Goal: Information Seeking & Learning: Learn about a topic

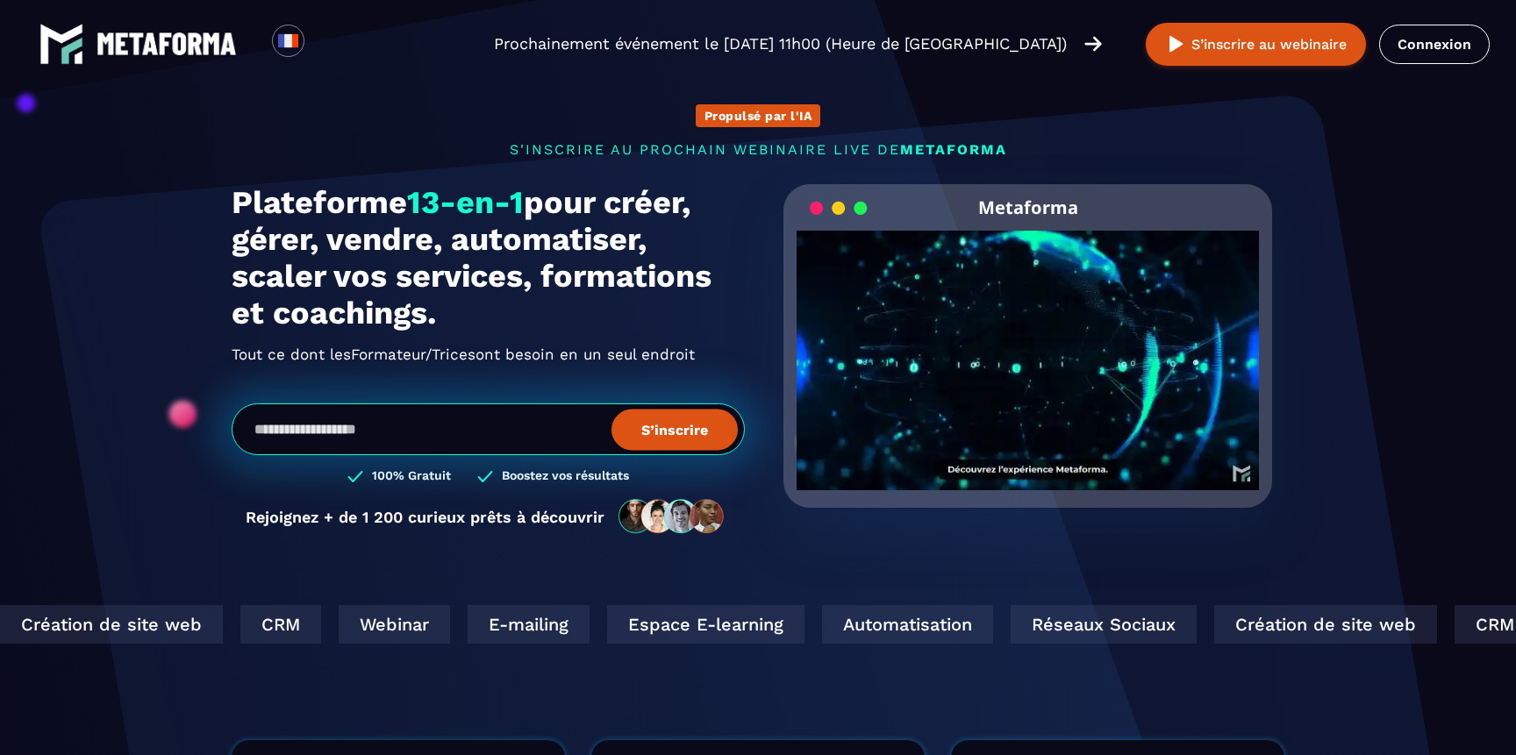
click at [217, 32] on img at bounding box center [166, 43] width 140 height 23
click at [215, 35] on img at bounding box center [166, 43] width 140 height 23
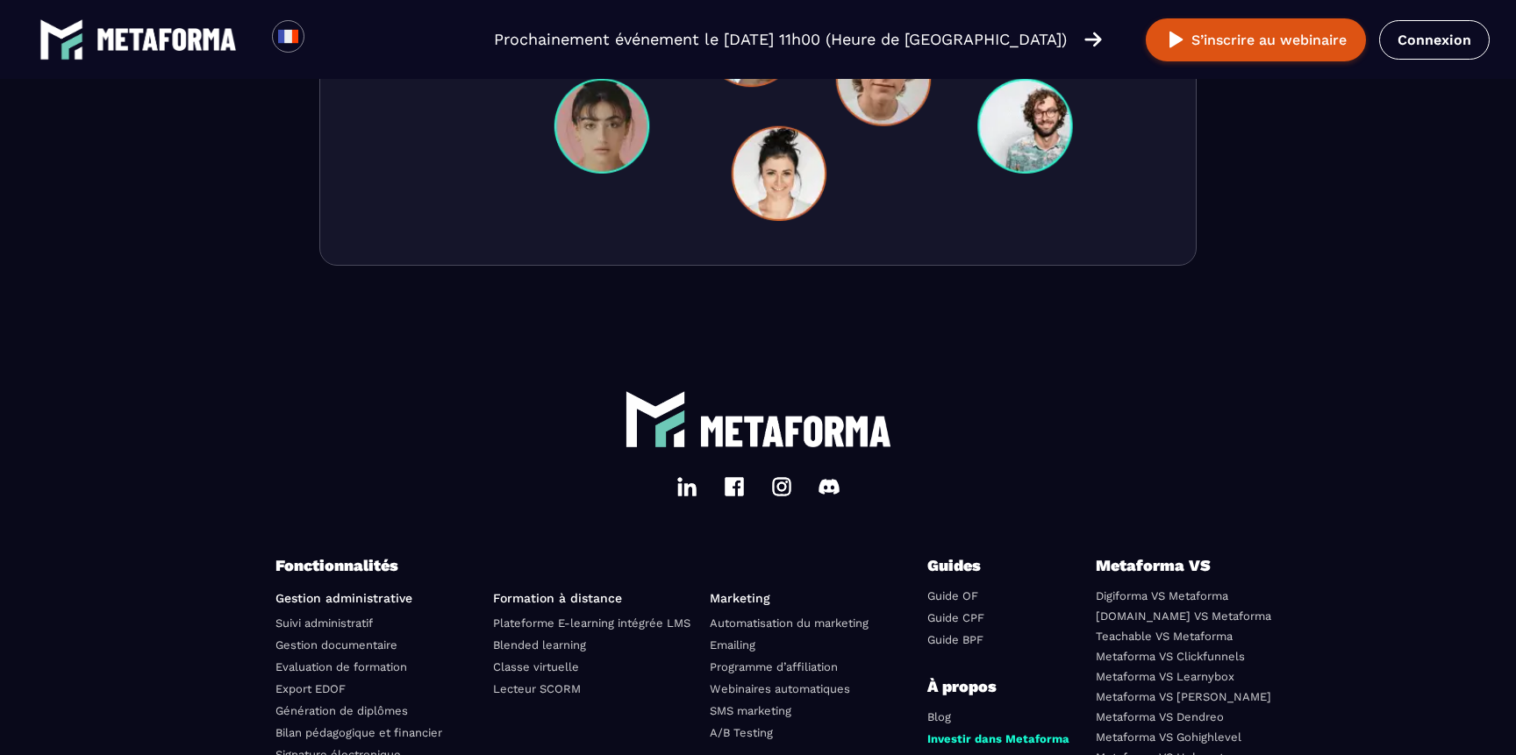
scroll to position [5779, 0]
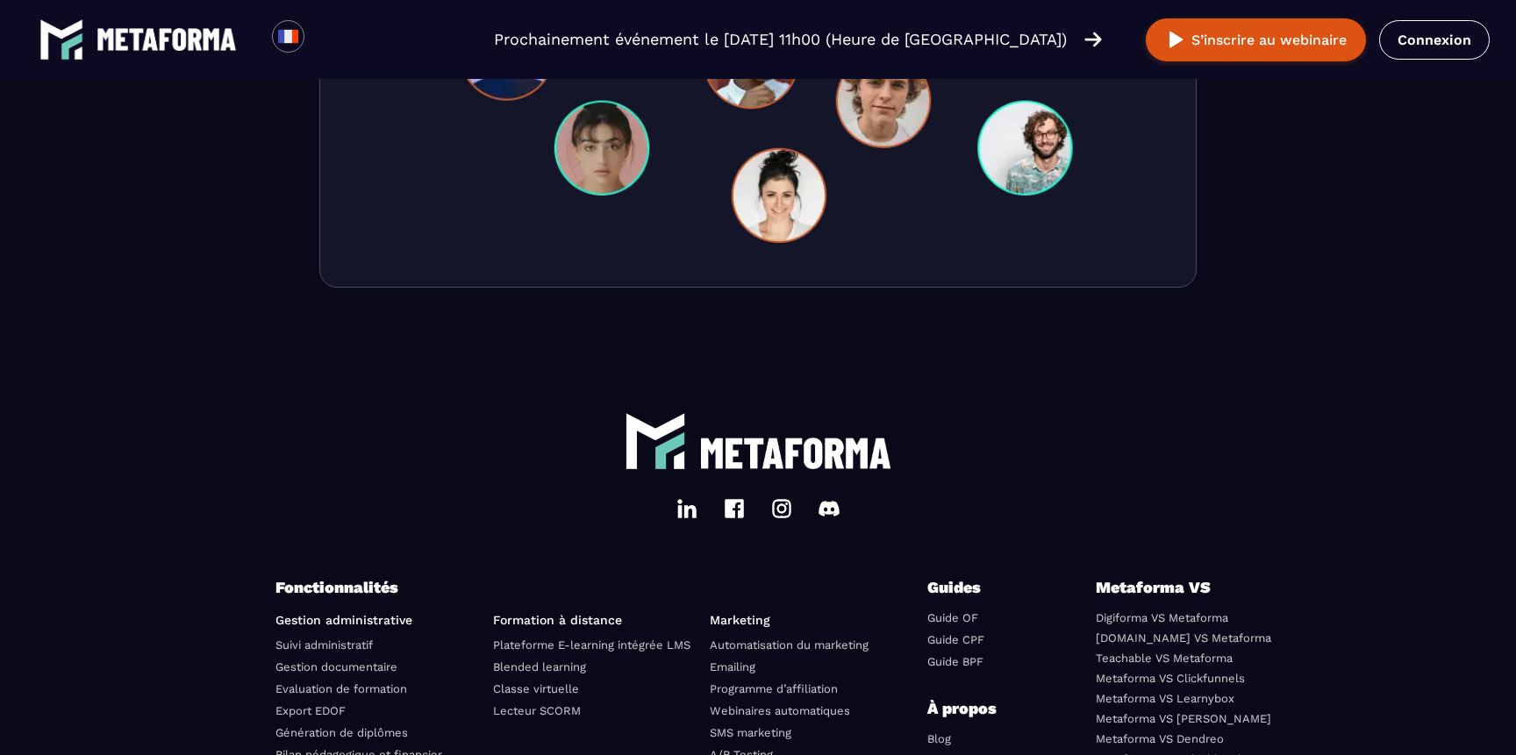
click at [785, 514] on img at bounding box center [781, 508] width 21 height 21
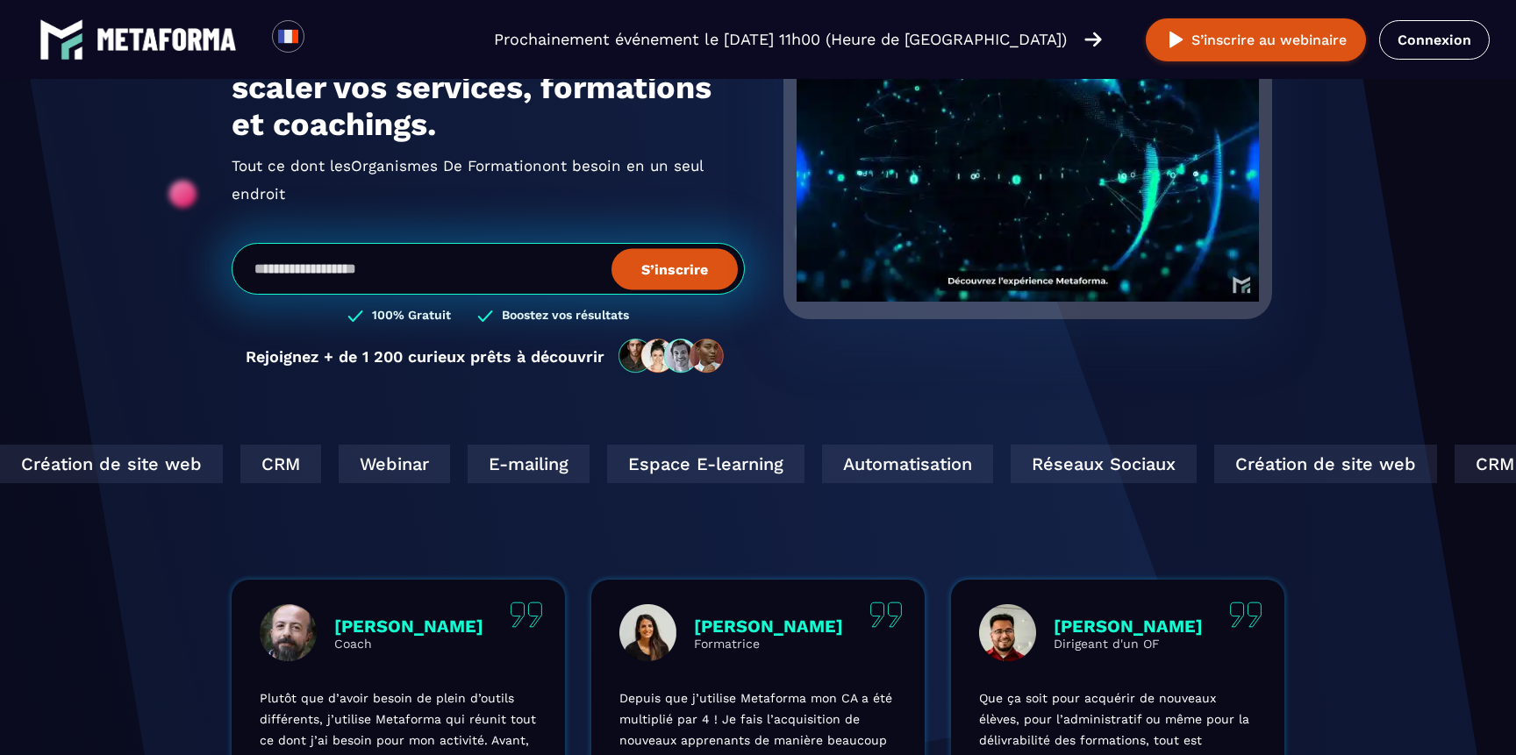
scroll to position [0, 0]
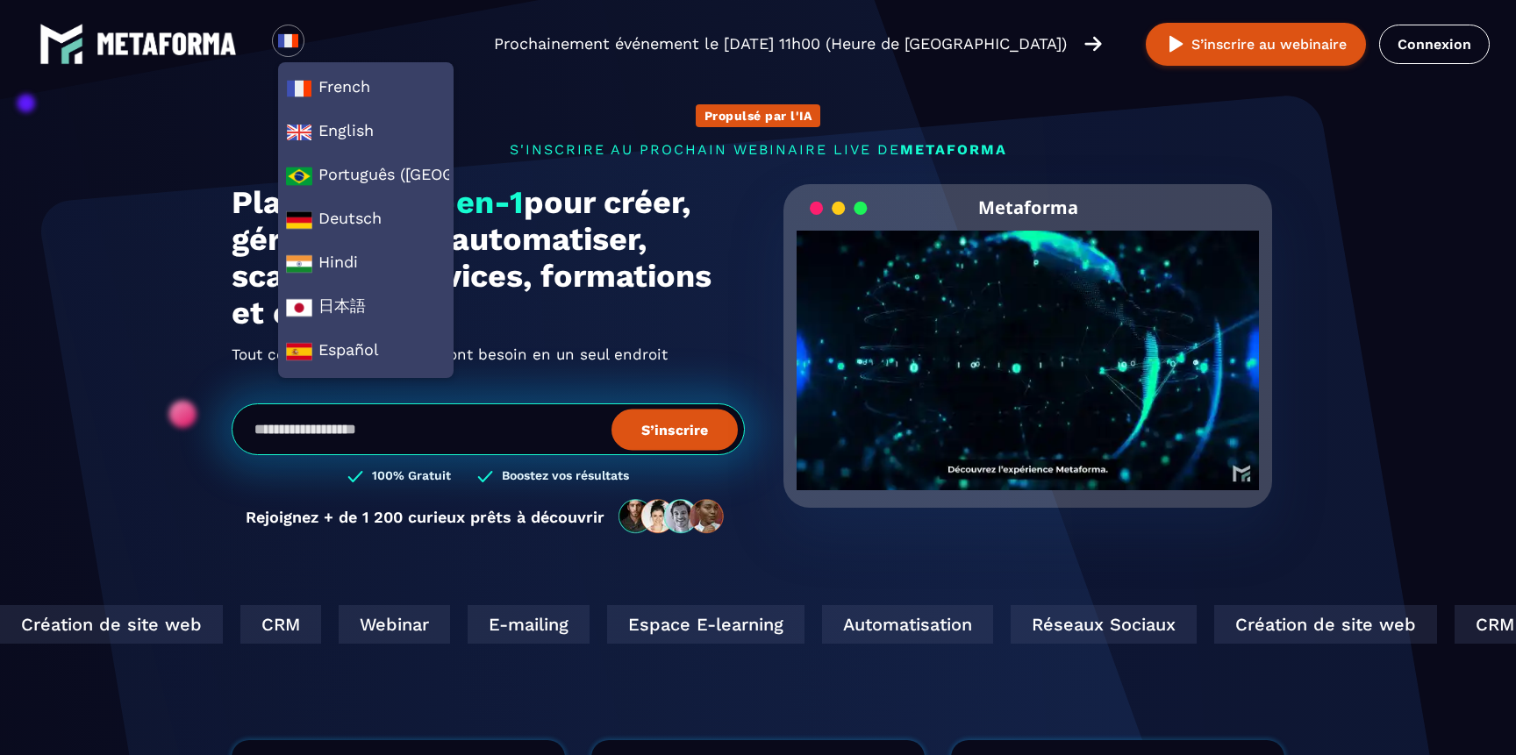
click at [142, 46] on img at bounding box center [166, 43] width 140 height 23
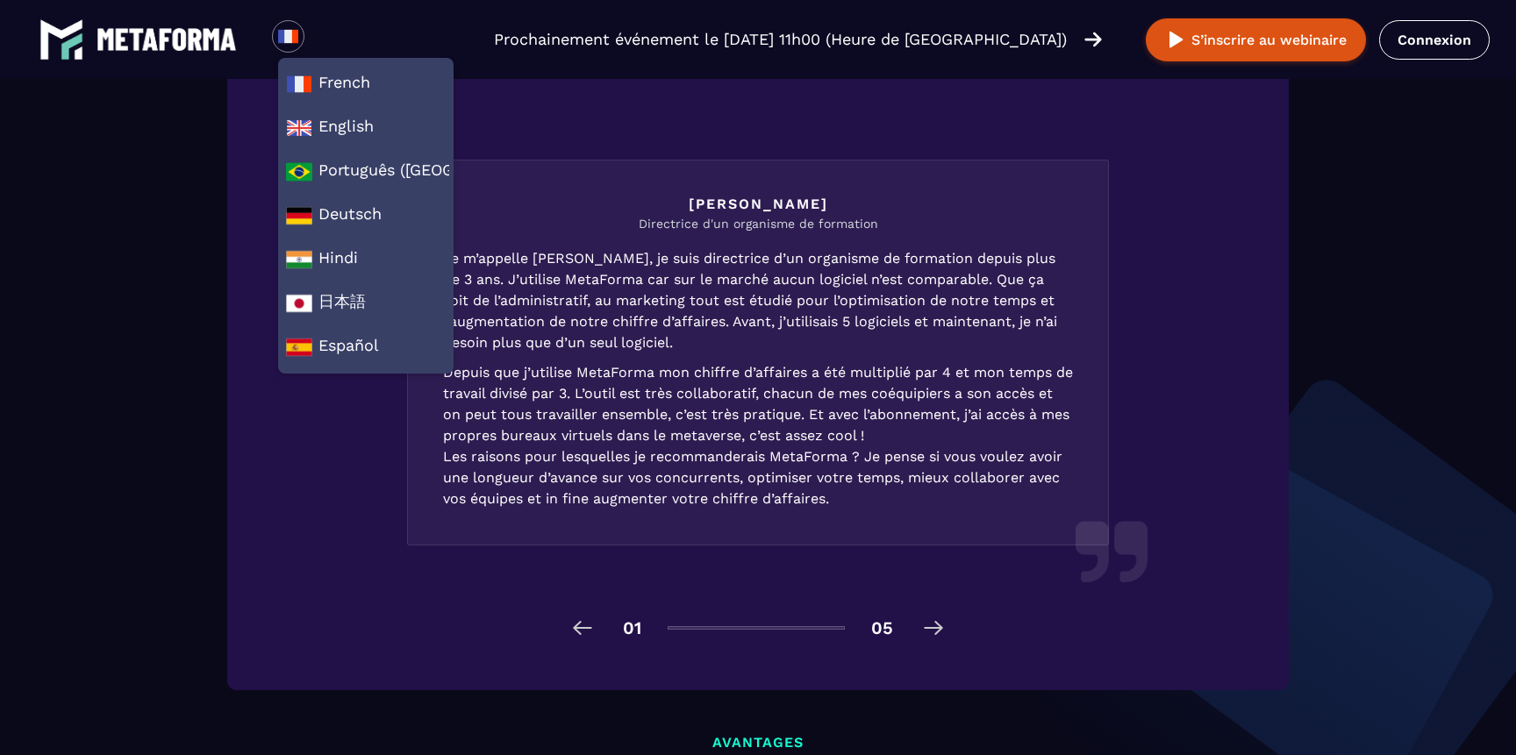
scroll to position [2917, 0]
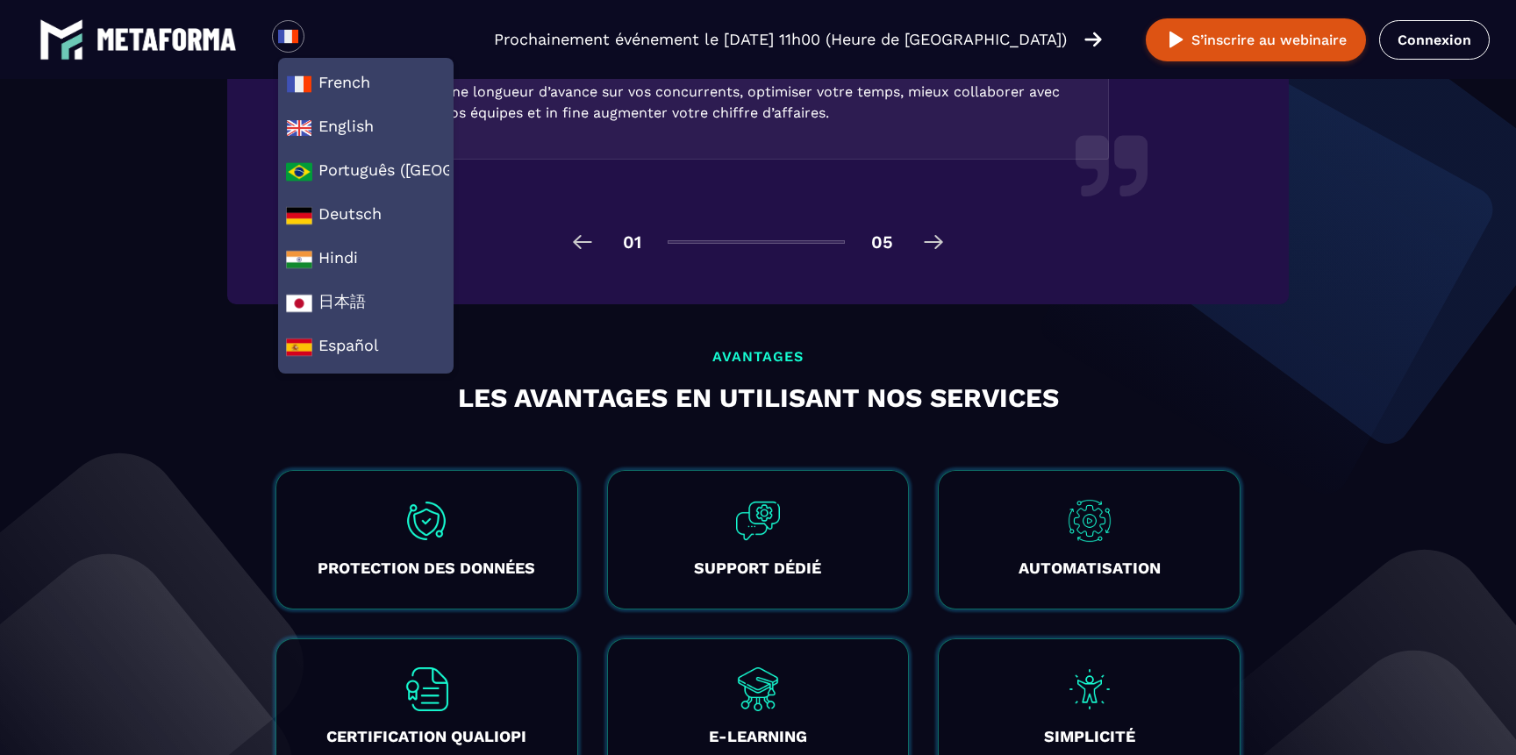
click at [972, 437] on div "avantages Les avantages en utilisant nos services PROTECTION DES DONNÉES Il est…" at bounding box center [757, 580] width 991 height 465
click at [294, 25] on div at bounding box center [288, 36] width 32 height 32
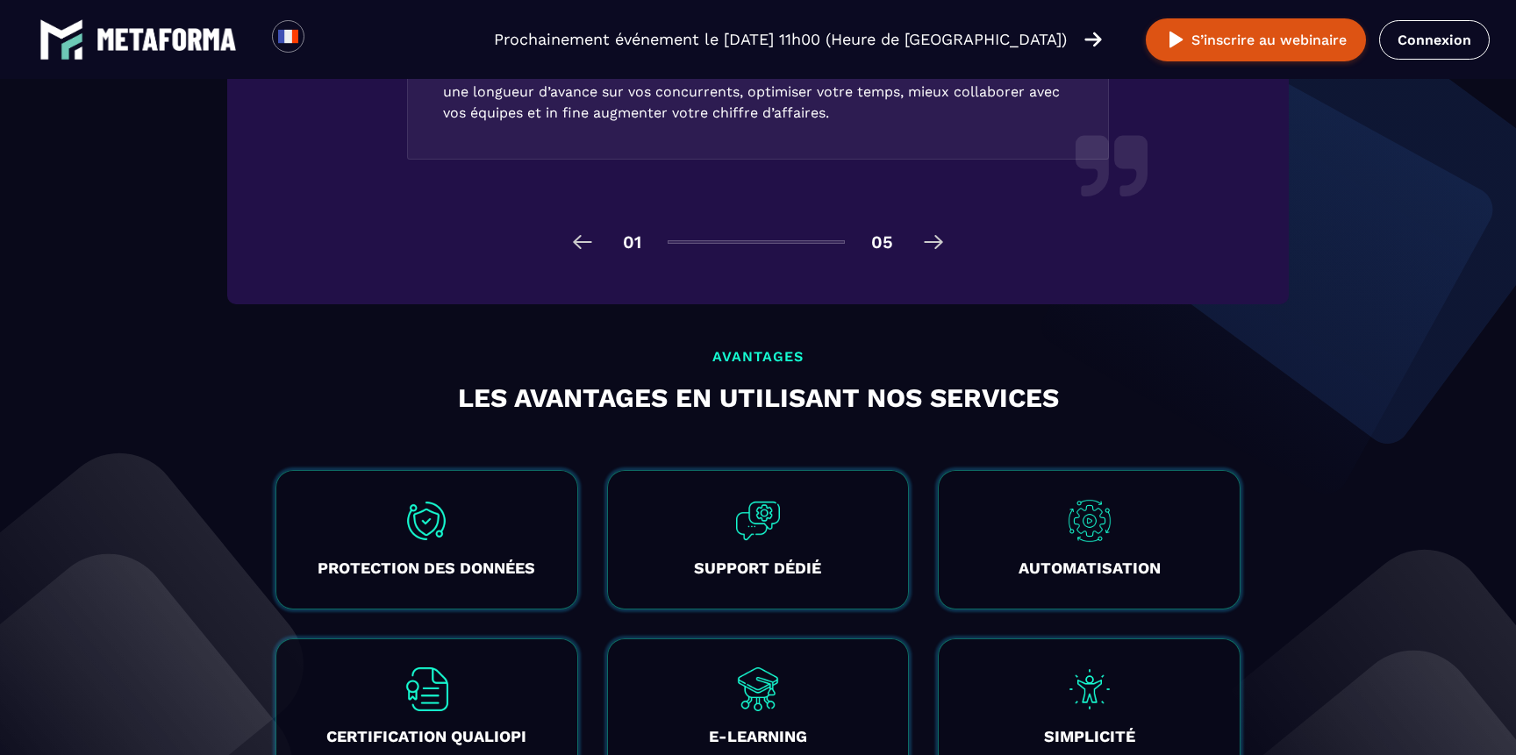
click at [590, 323] on div "Propulsé par l'IA s'inscrire au prochain webinaire live de METAFORMA Prochainem…" at bounding box center [758, 151] width 1516 height 6137
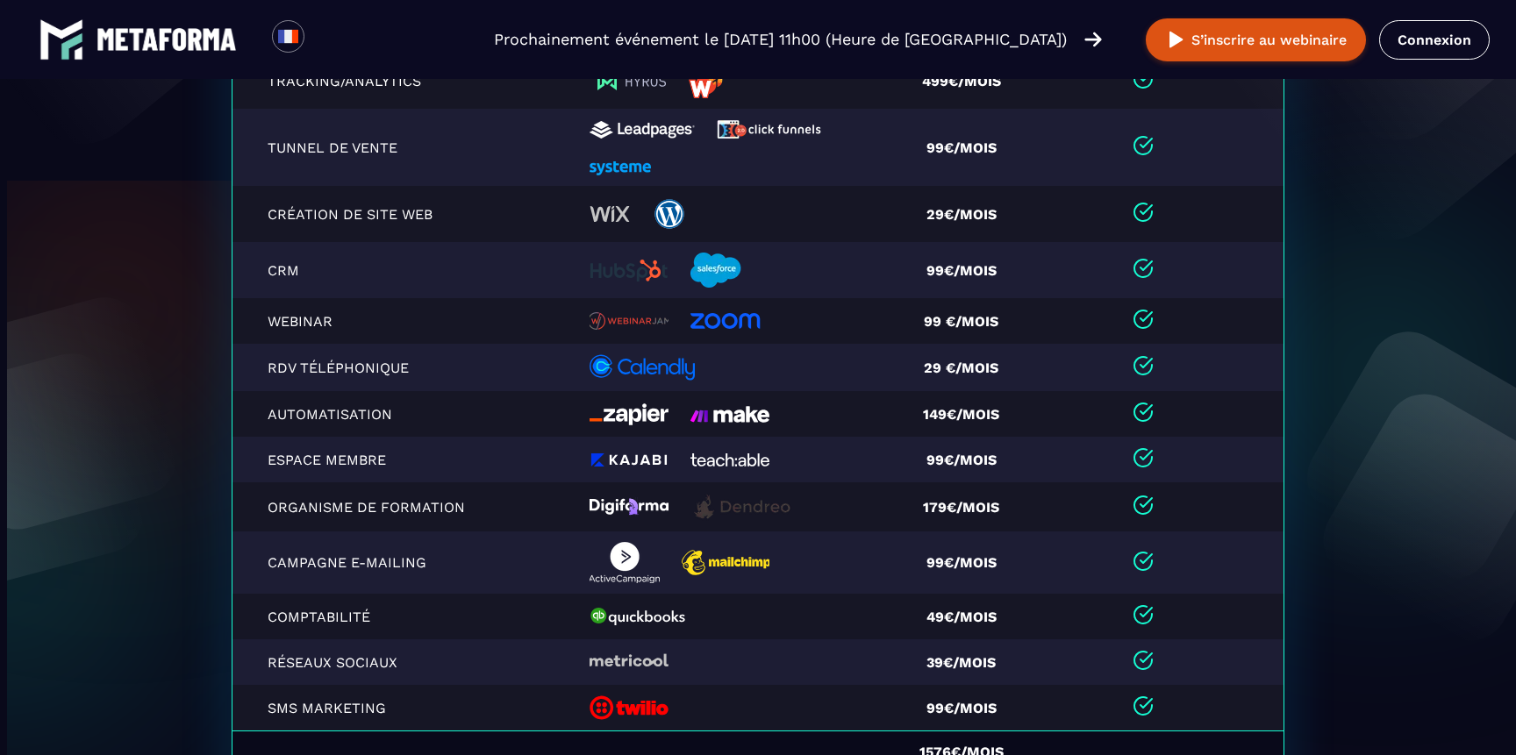
scroll to position [3773, 0]
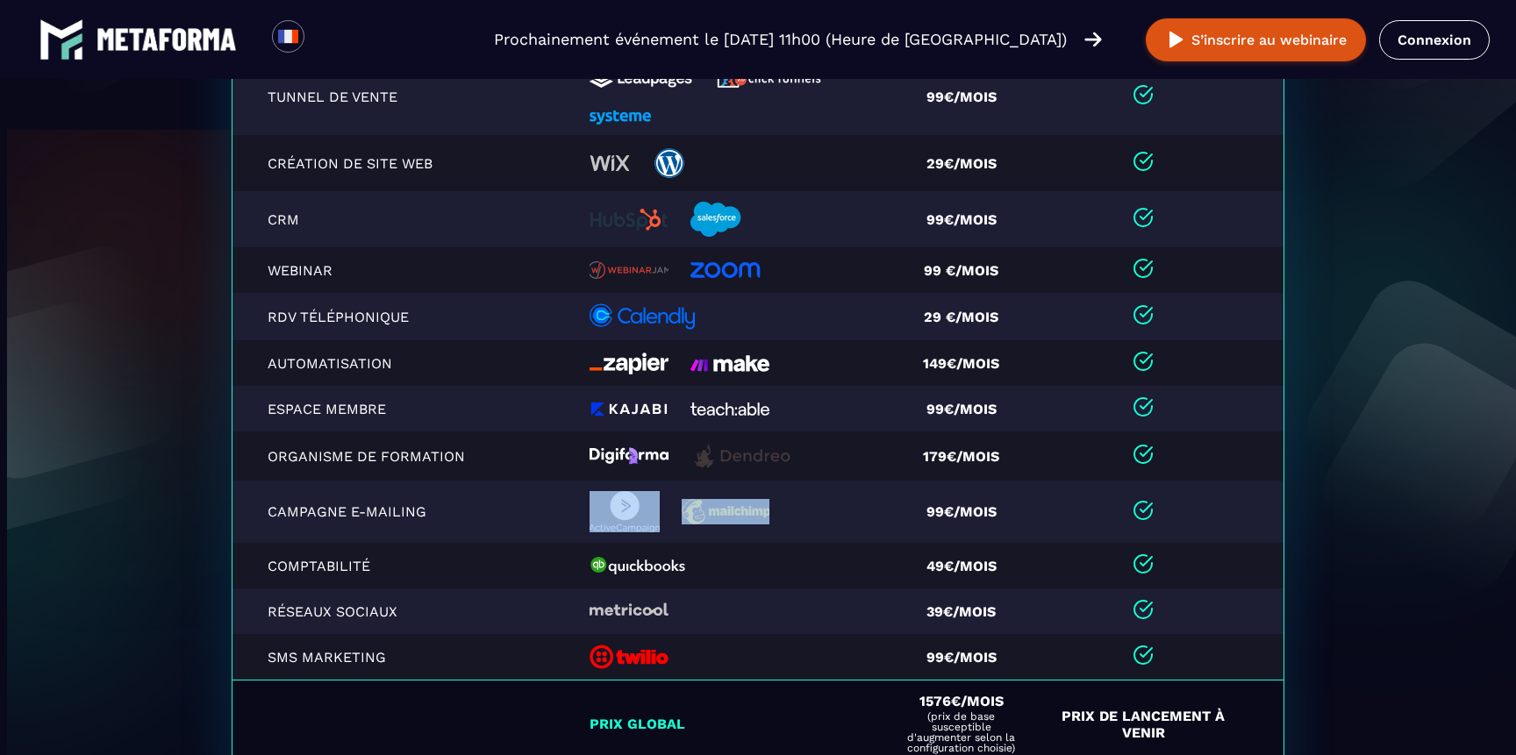
drag, startPoint x: 780, startPoint y: 507, endPoint x: 677, endPoint y: 511, distance: 102.7
click at [677, 511] on div at bounding box center [732, 511] width 285 height 41
copy img
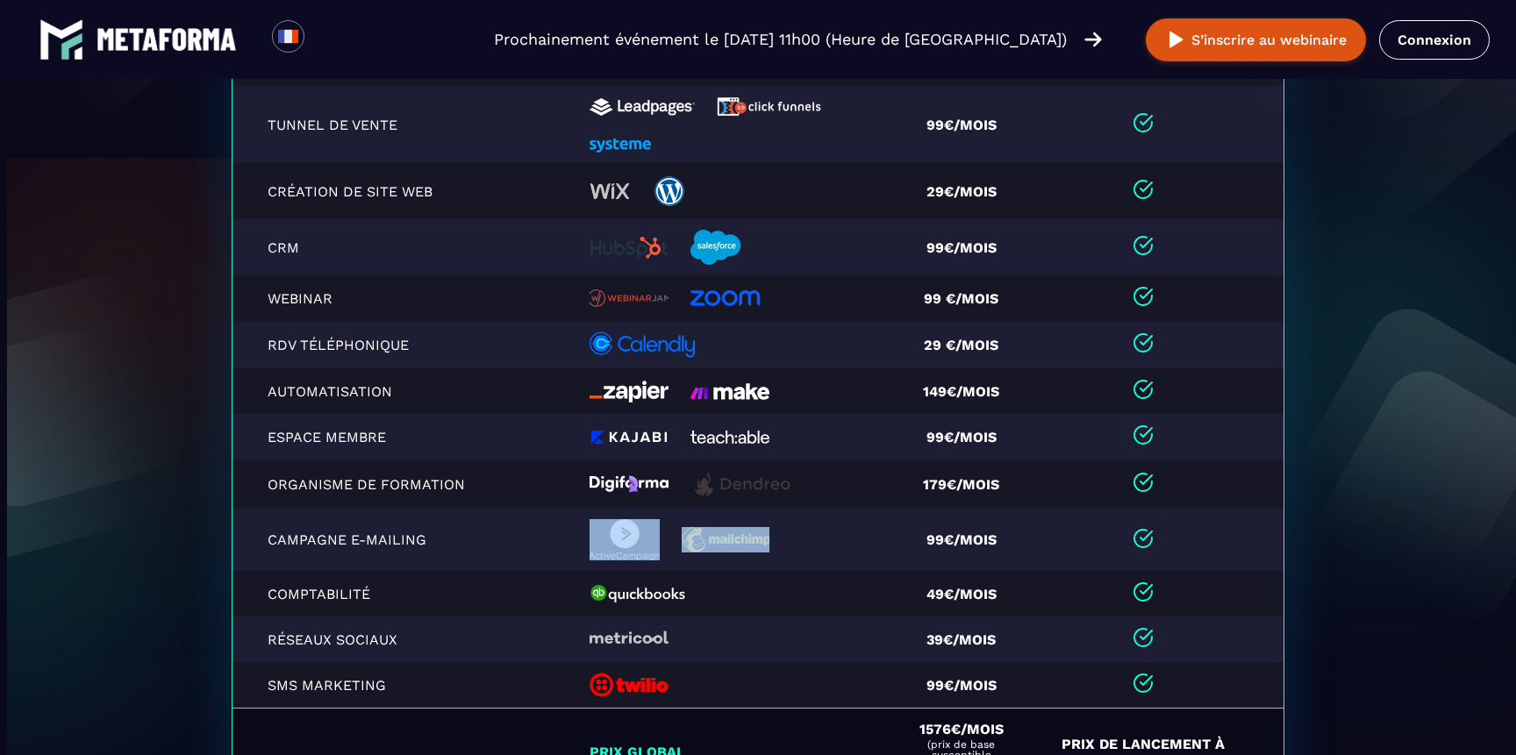
scroll to position [3801, 0]
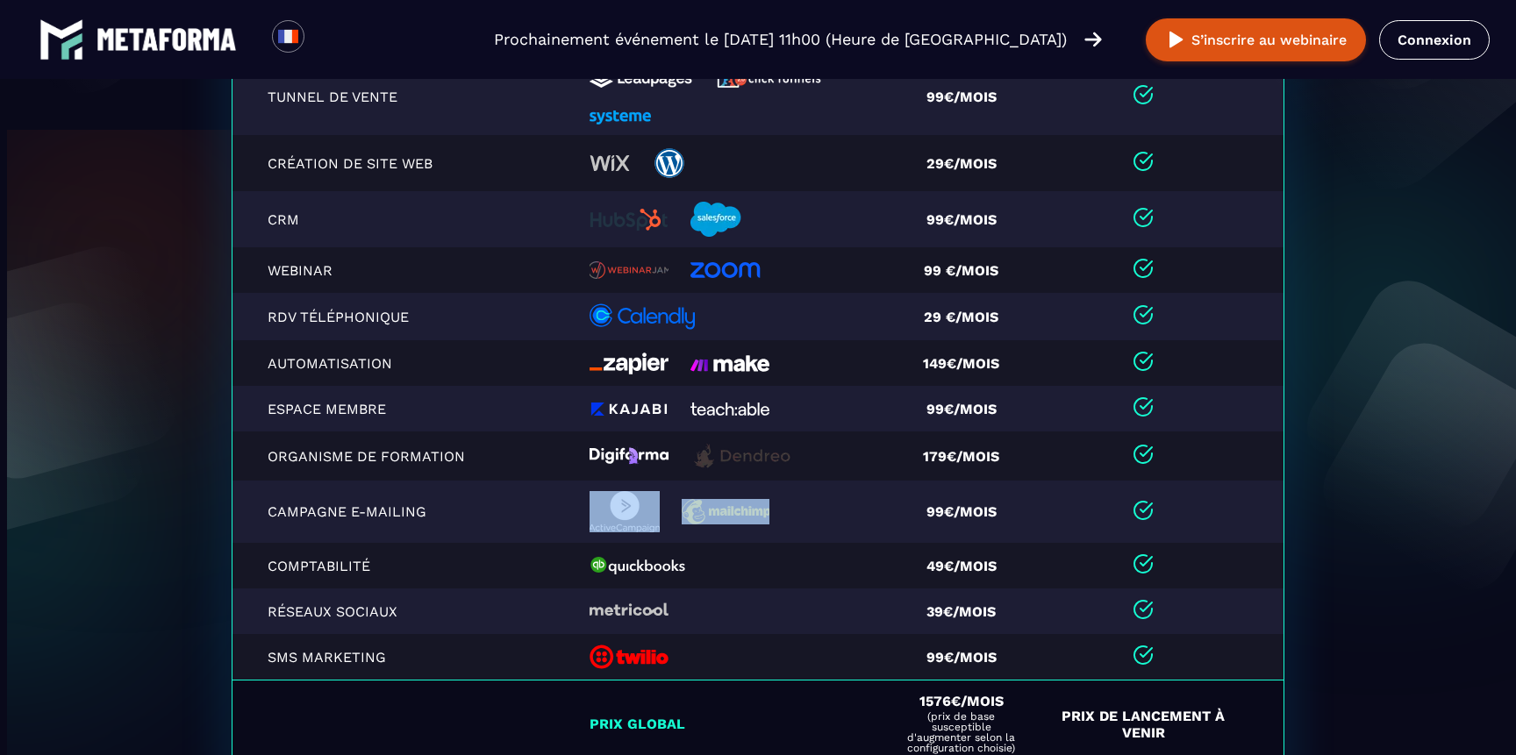
click at [642, 512] on img at bounding box center [625, 511] width 70 height 41
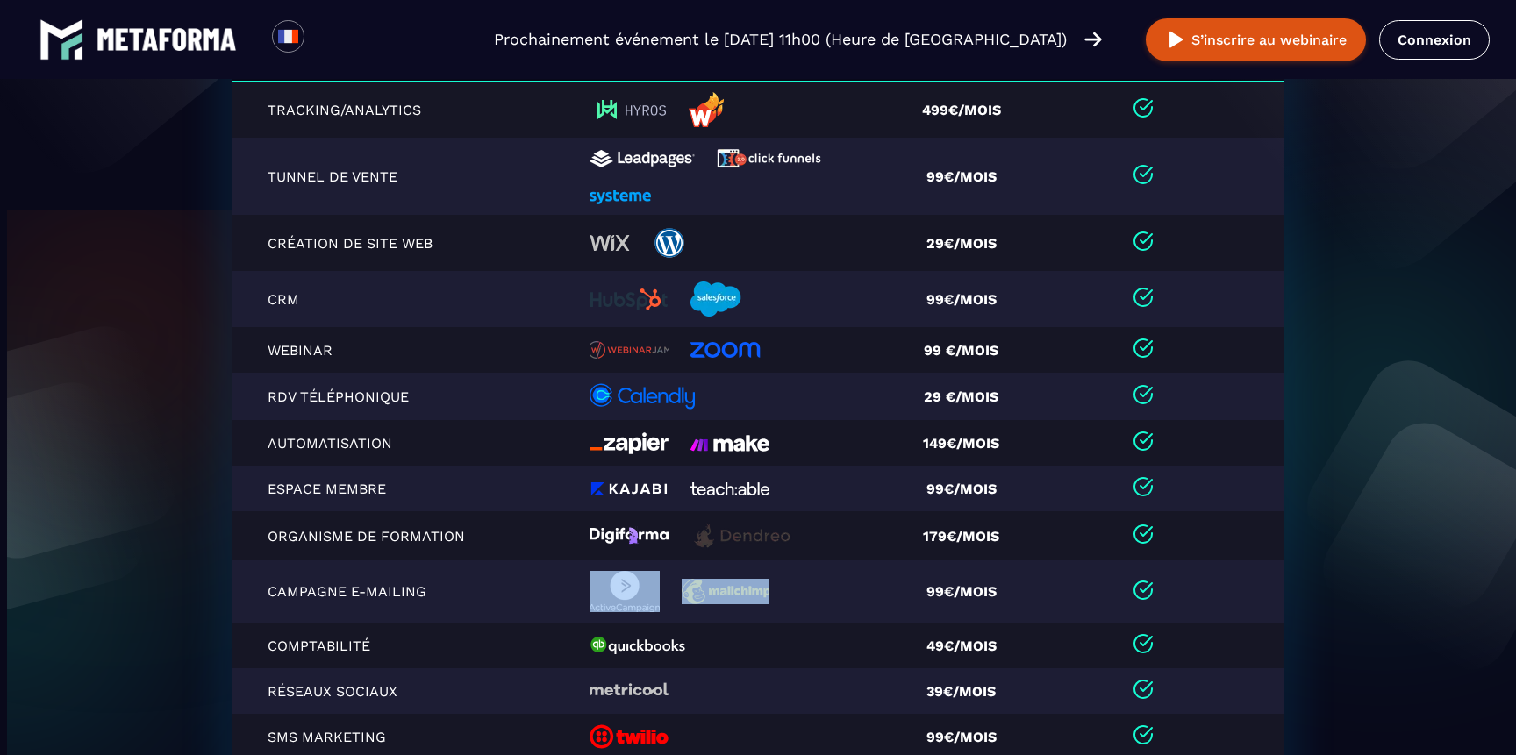
scroll to position [3712, 0]
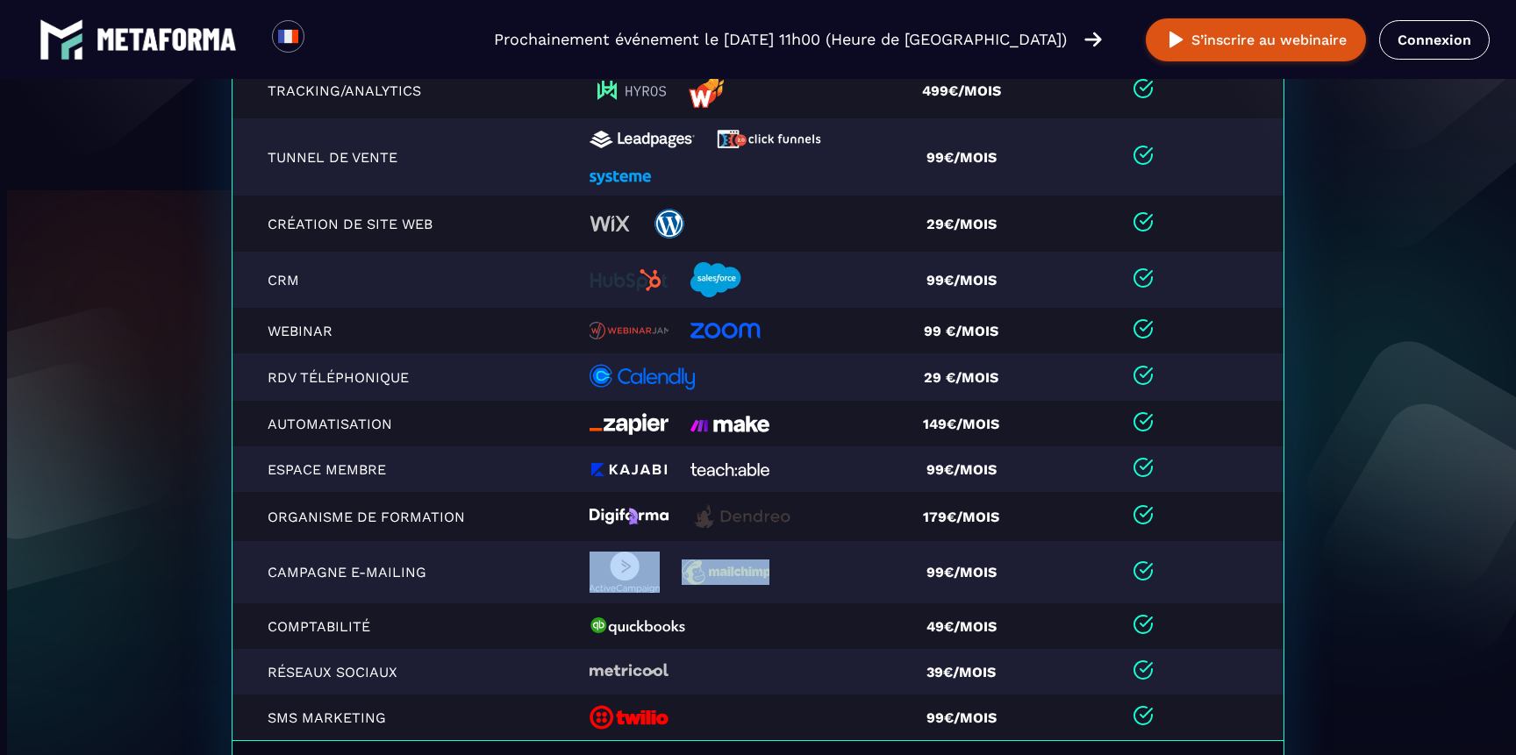
click at [844, 570] on div at bounding box center [732, 572] width 285 height 41
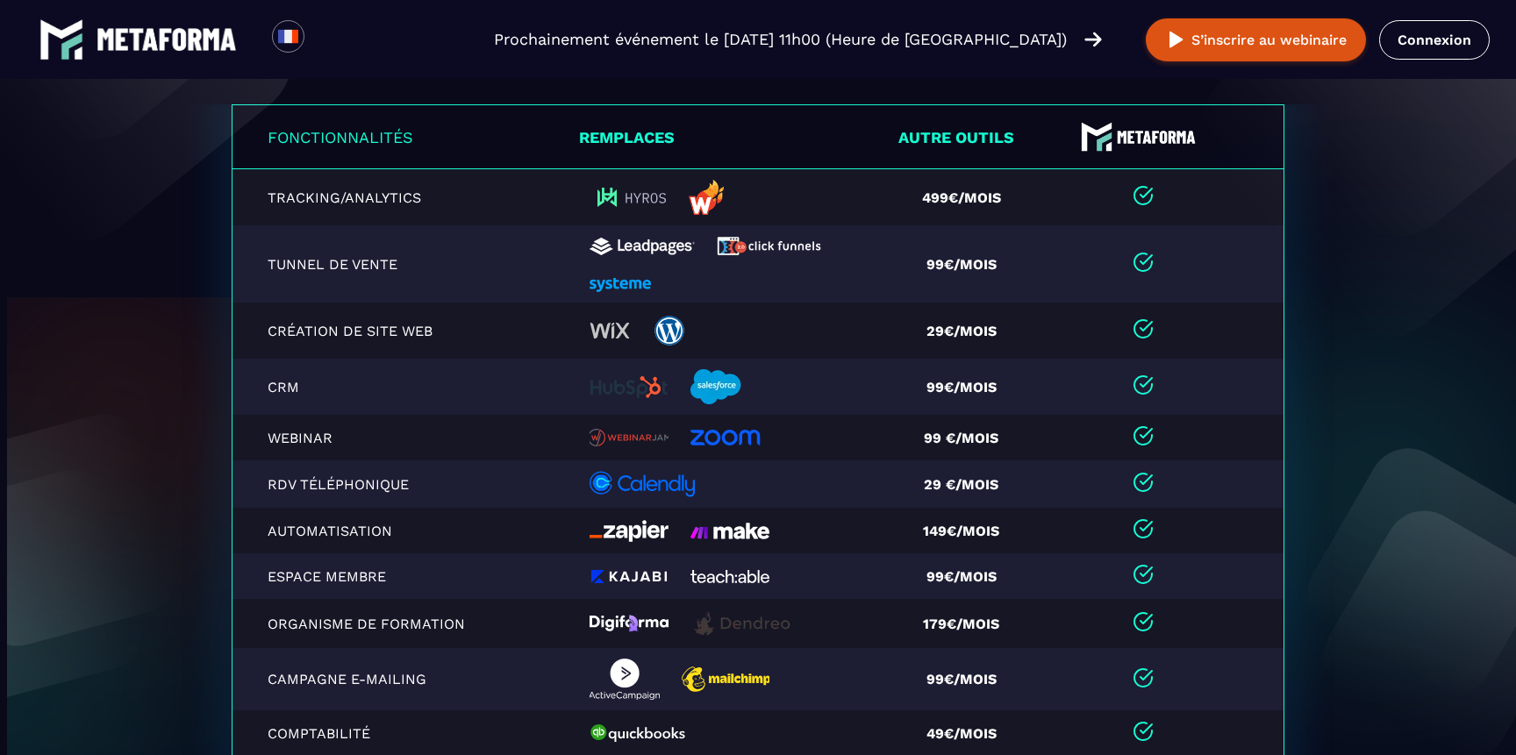
scroll to position [3615, 0]
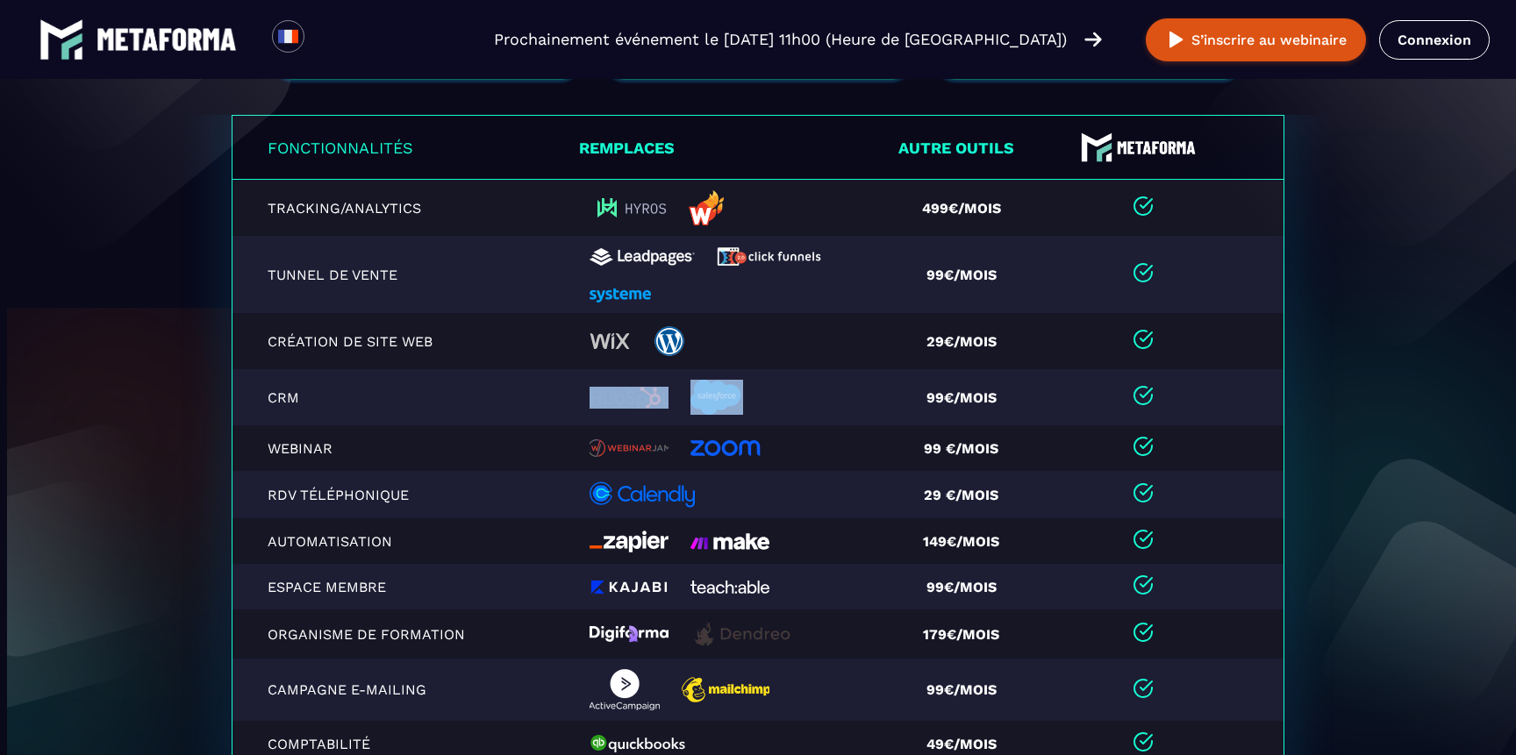
drag, startPoint x: 578, startPoint y: 398, endPoint x: 782, endPoint y: 404, distance: 203.6
click at [782, 404] on td at bounding box center [735, 397] width 313 height 56
click at [782, 404] on div at bounding box center [732, 397] width 285 height 35
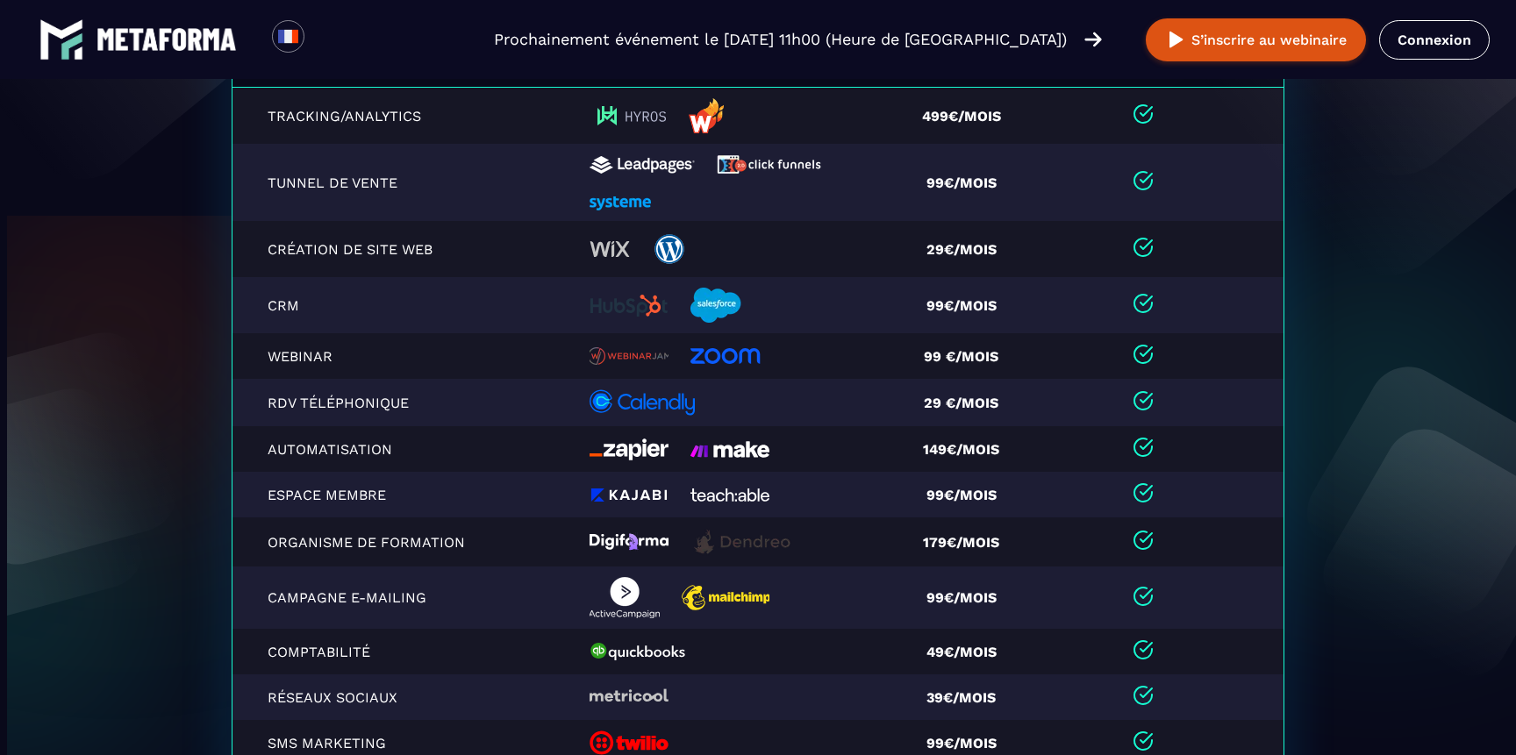
scroll to position [3715, 0]
drag, startPoint x: 713, startPoint y: 414, endPoint x: 571, endPoint y: 408, distance: 142.2
click at [571, 408] on tr "RDV téléphonique 29 €/mois" at bounding box center [758, 402] width 1052 height 47
click at [733, 489] on img at bounding box center [729, 495] width 79 height 13
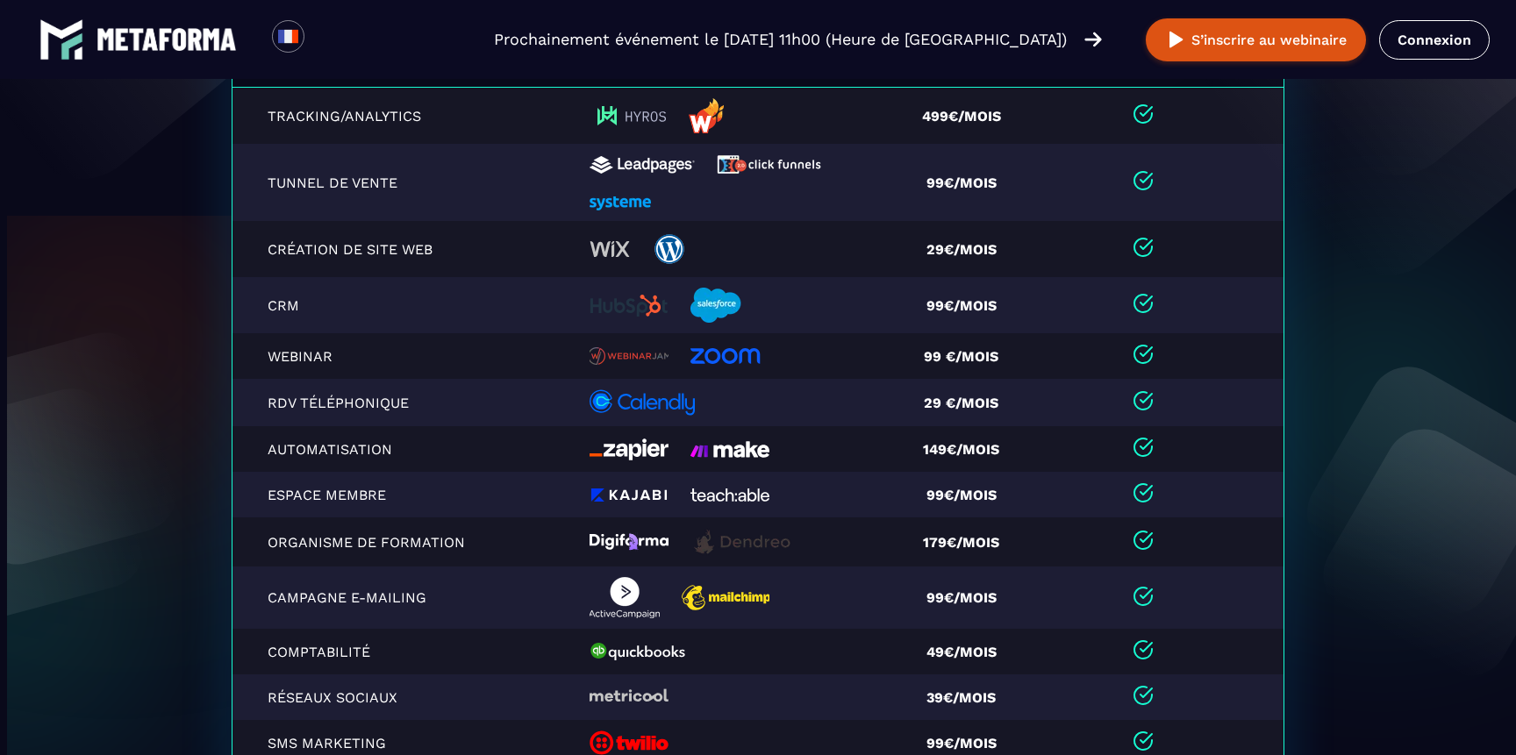
click at [635, 505] on td at bounding box center [735, 495] width 313 height 46
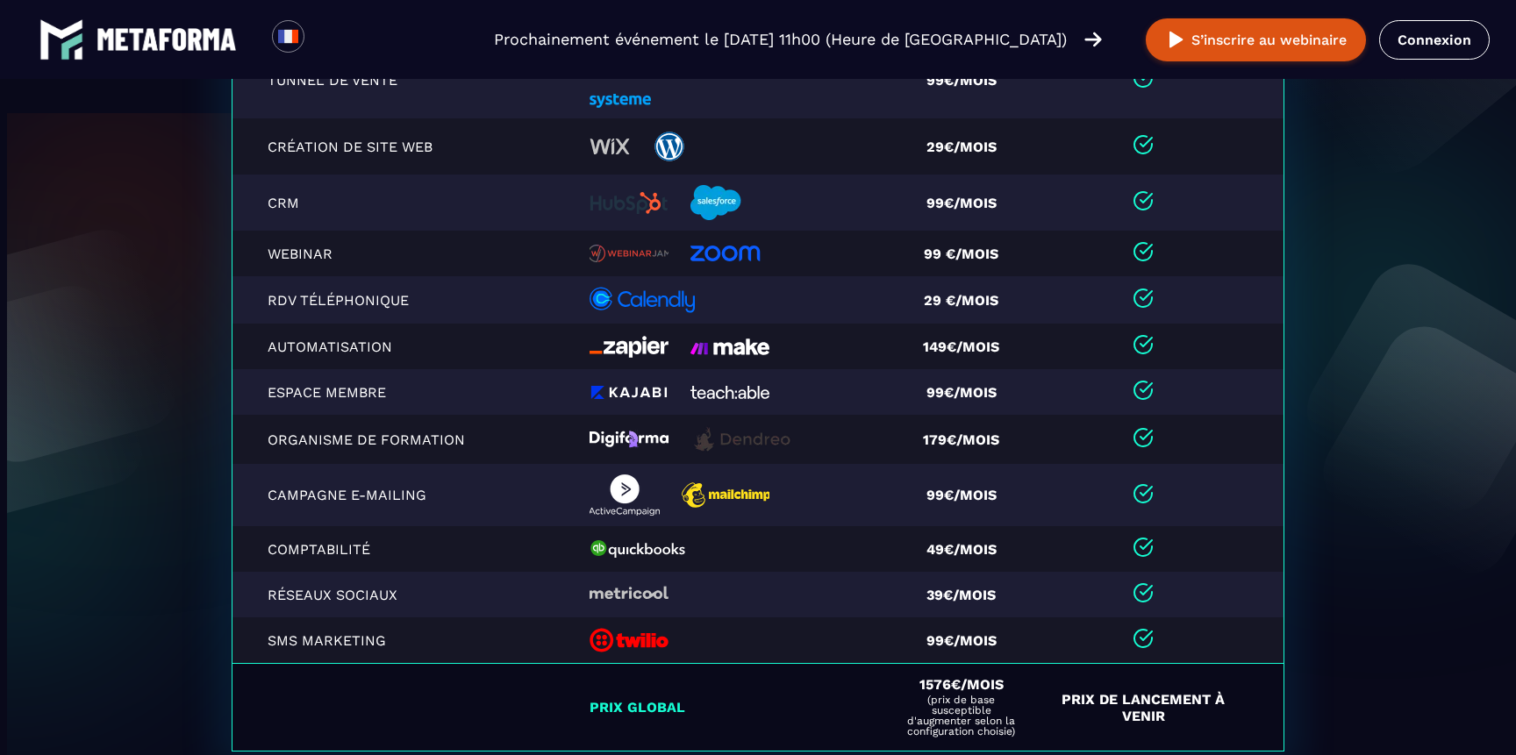
scroll to position [3790, 0]
drag, startPoint x: 689, startPoint y: 394, endPoint x: 1115, endPoint y: 1, distance: 579.8
drag, startPoint x: 709, startPoint y: 545, endPoint x: 559, endPoint y: 548, distance: 150.0
click at [559, 548] on tr "Comptabilité 49€/mois" at bounding box center [758, 549] width 1052 height 46
click at [725, 260] on img at bounding box center [725, 254] width 70 height 18
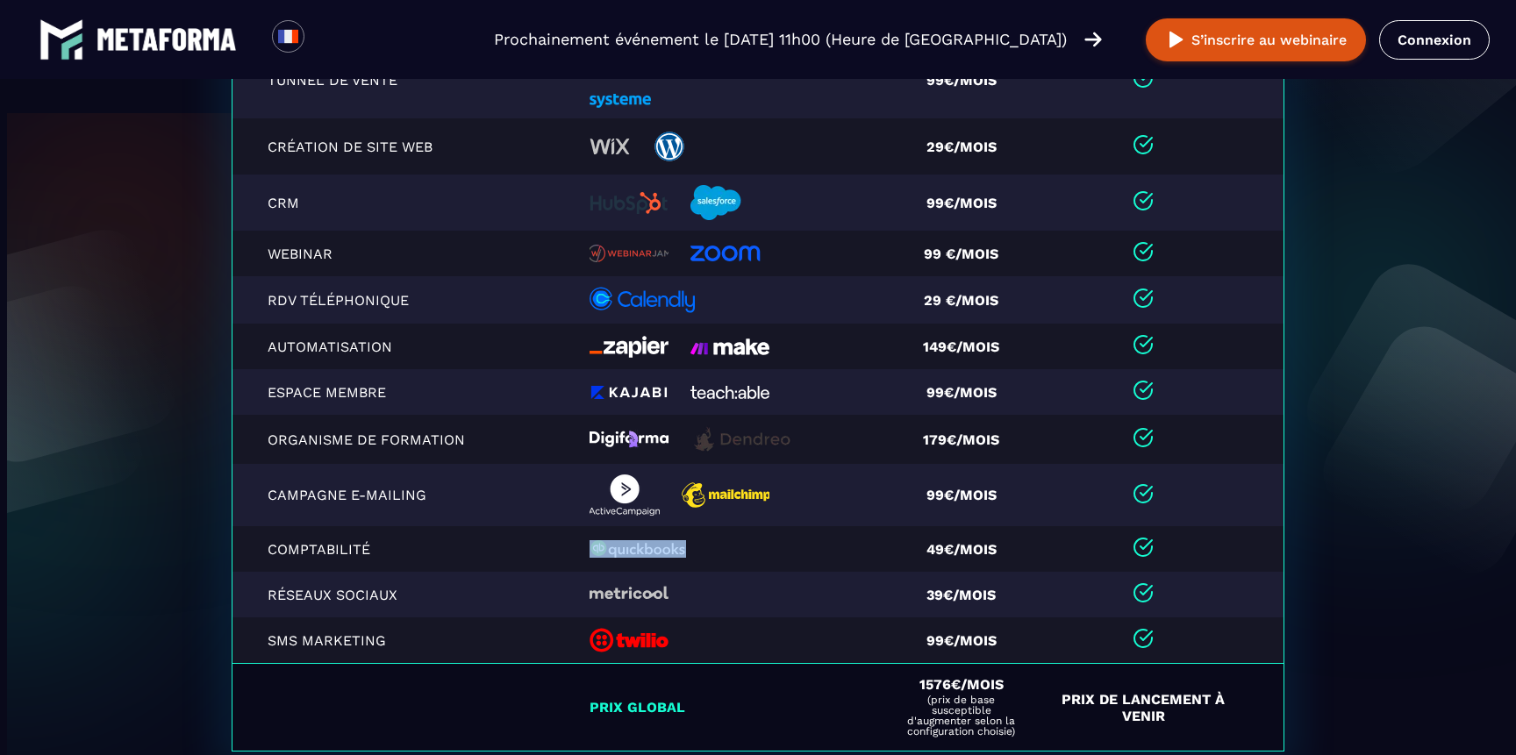
scroll to position [3818, 0]
click at [657, 583] on td at bounding box center [735, 595] width 313 height 46
click at [804, 529] on td at bounding box center [735, 549] width 313 height 46
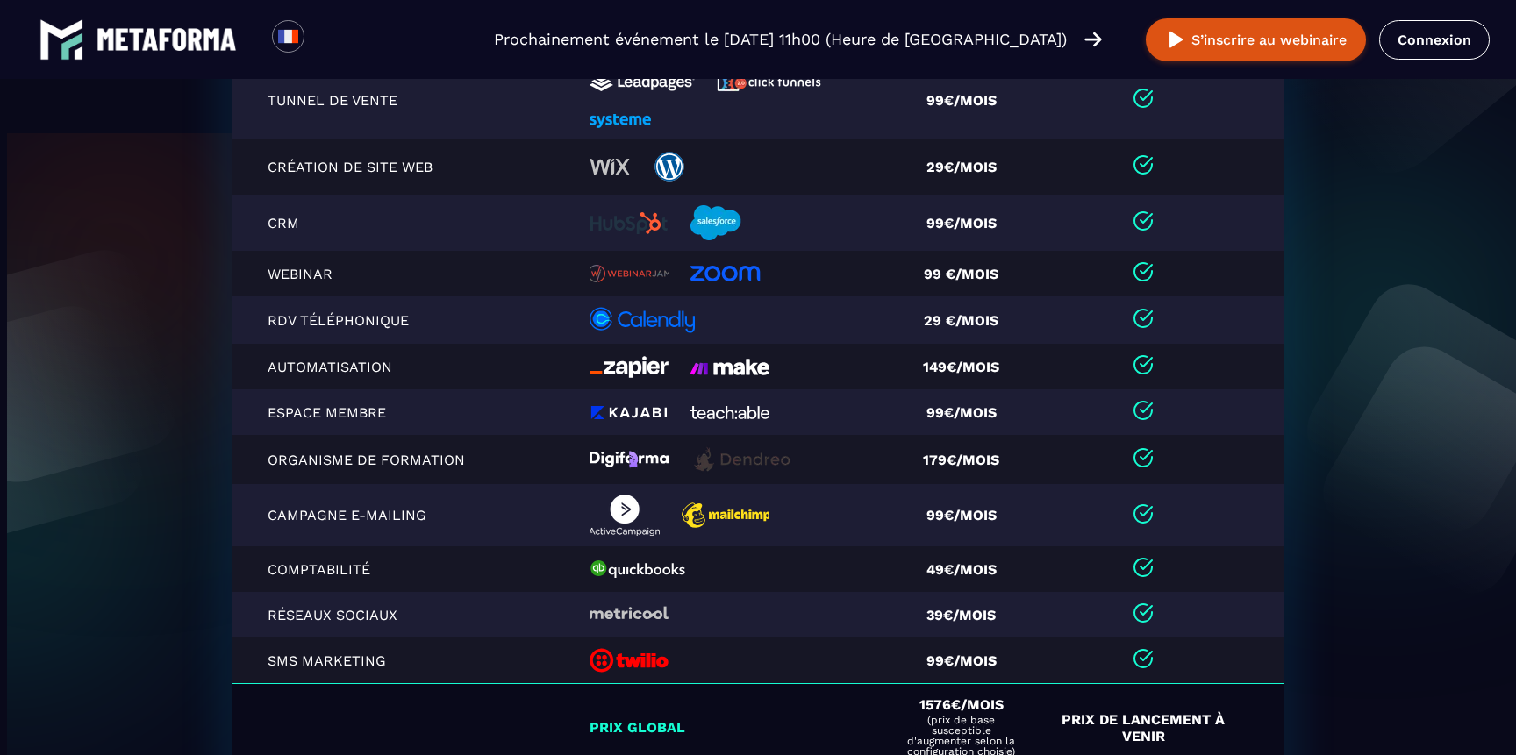
scroll to position [3790, 0]
